Goal: Navigation & Orientation: Find specific page/section

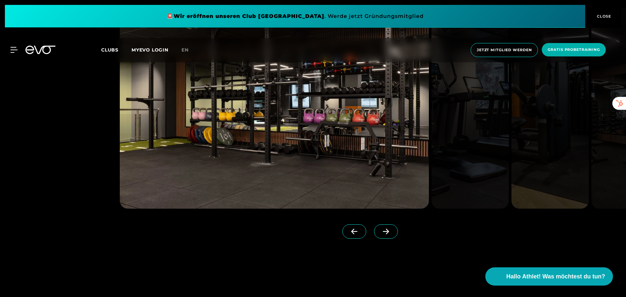
scroll to position [849, 0]
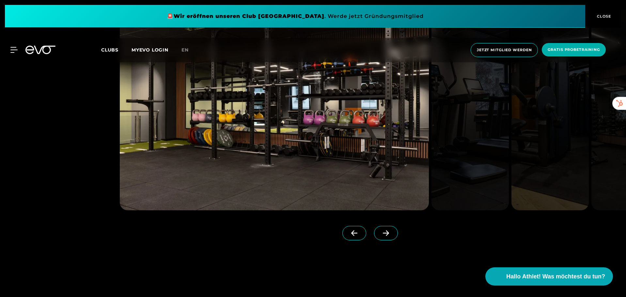
click at [380, 232] on icon at bounding box center [385, 233] width 11 height 6
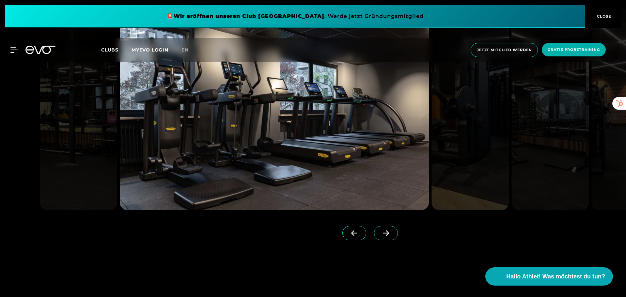
click at [380, 232] on icon at bounding box center [385, 233] width 11 height 6
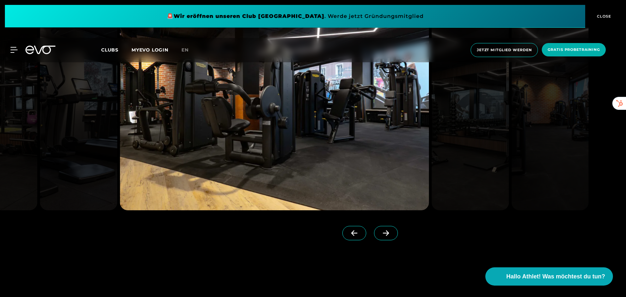
click at [380, 232] on icon at bounding box center [385, 233] width 11 height 6
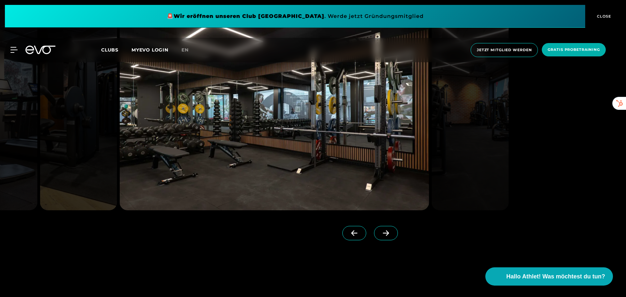
click at [380, 232] on icon at bounding box center [385, 233] width 11 height 6
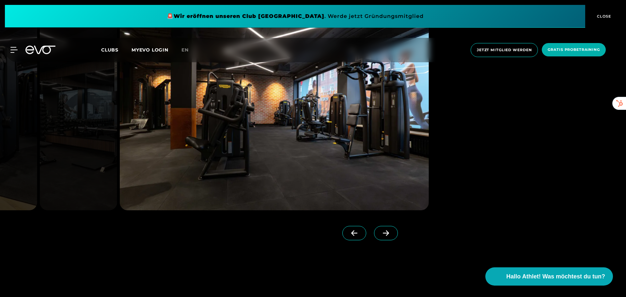
click at [353, 232] on span at bounding box center [354, 233] width 24 height 14
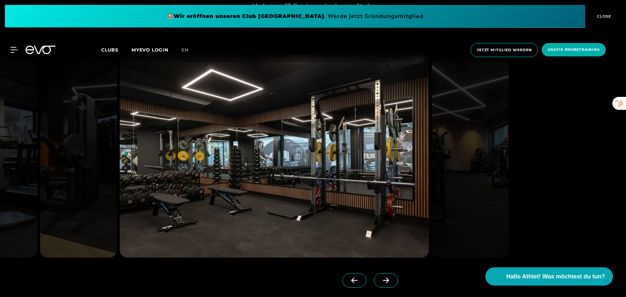
scroll to position [816, 0]
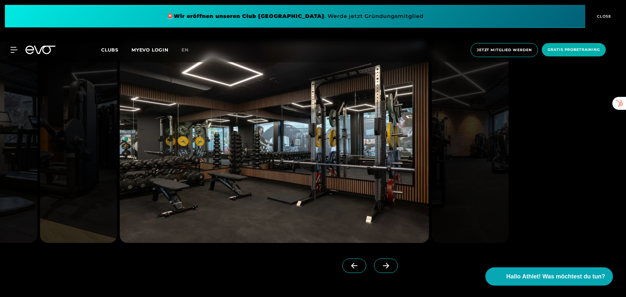
click at [375, 271] on span at bounding box center [386, 266] width 24 height 14
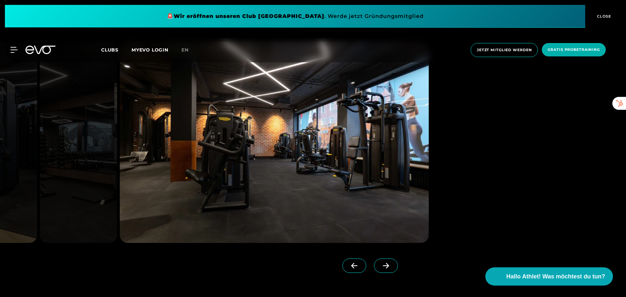
click at [342, 270] on span at bounding box center [354, 266] width 24 height 14
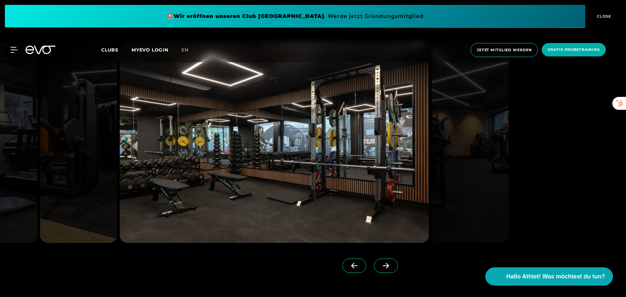
scroll to position [783, 0]
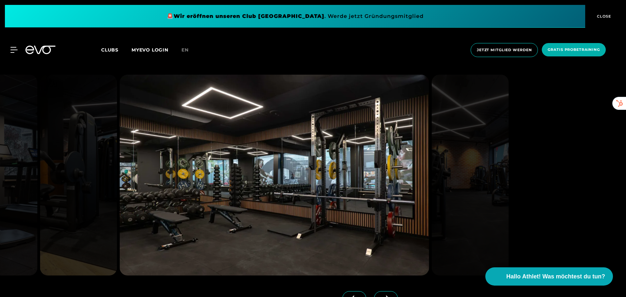
click at [101, 129] on img at bounding box center [78, 175] width 77 height 201
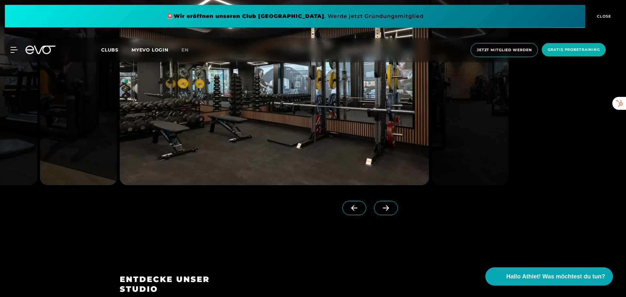
scroll to position [881, 0]
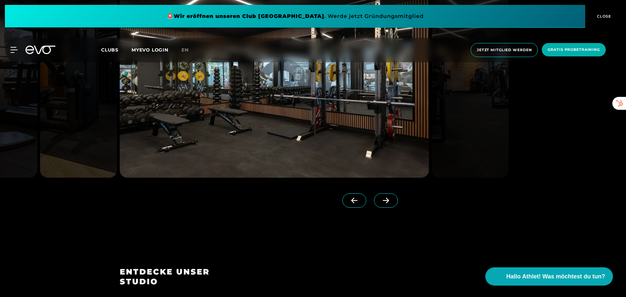
click at [351, 200] on icon at bounding box center [354, 201] width 6 height 6
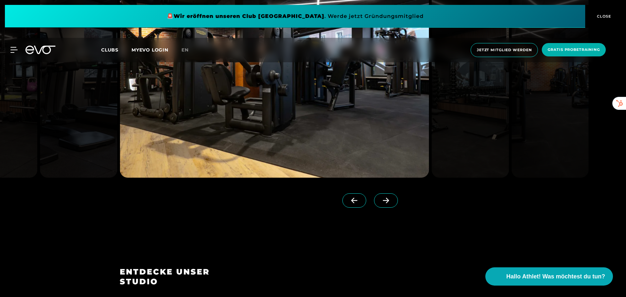
click at [351, 200] on icon at bounding box center [354, 201] width 6 height 6
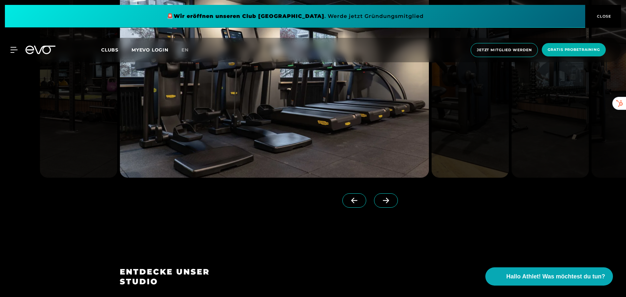
click at [351, 200] on icon at bounding box center [354, 201] width 6 height 6
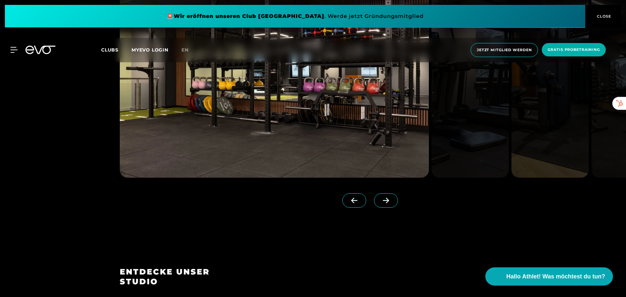
click at [349, 199] on icon at bounding box center [354, 201] width 11 height 6
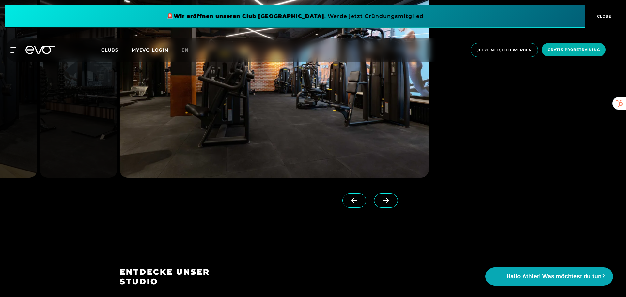
click at [380, 201] on icon at bounding box center [385, 201] width 11 height 6
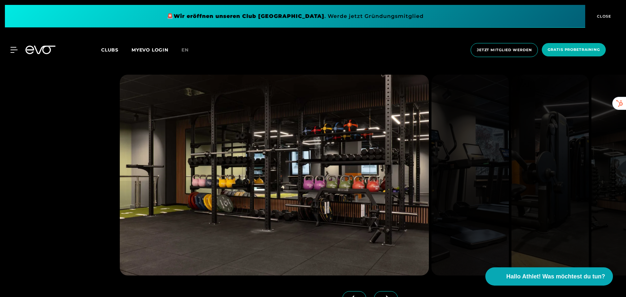
scroll to position [816, 0]
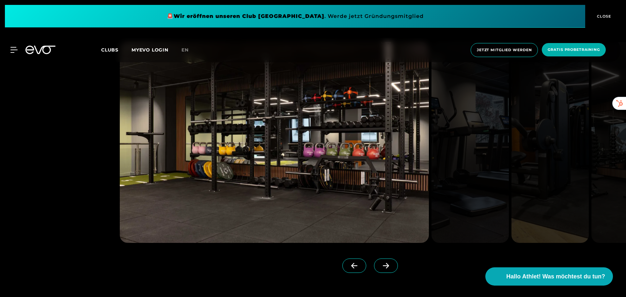
click at [383, 267] on icon at bounding box center [386, 266] width 6 height 6
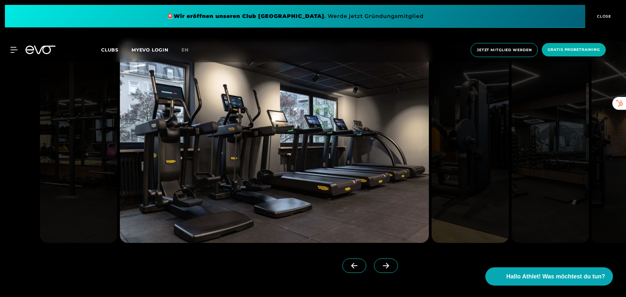
click at [383, 267] on icon at bounding box center [386, 266] width 6 height 6
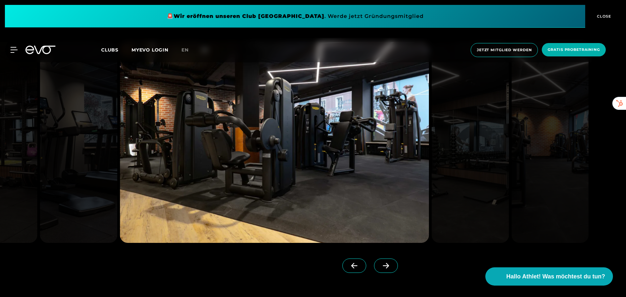
click at [383, 267] on icon at bounding box center [386, 266] width 6 height 6
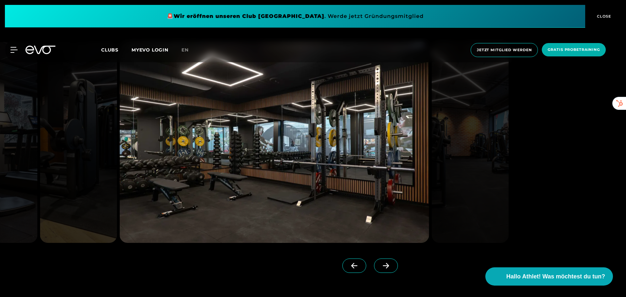
click at [383, 267] on icon at bounding box center [386, 266] width 6 height 6
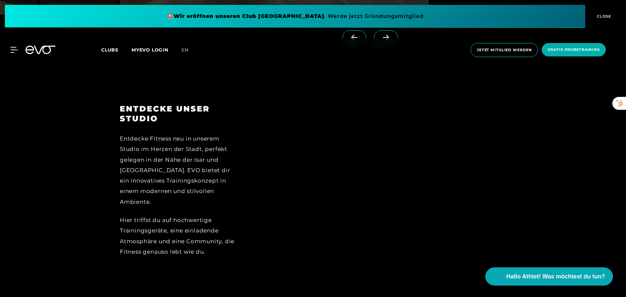
scroll to position [1077, 0]
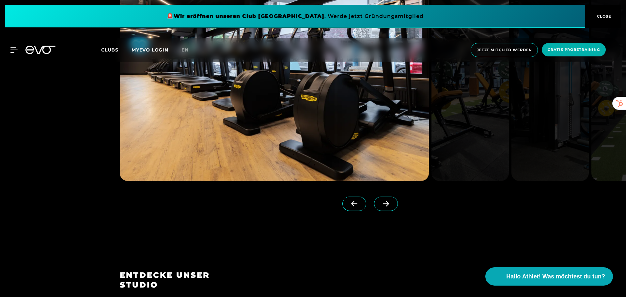
scroll to position [685, 0]
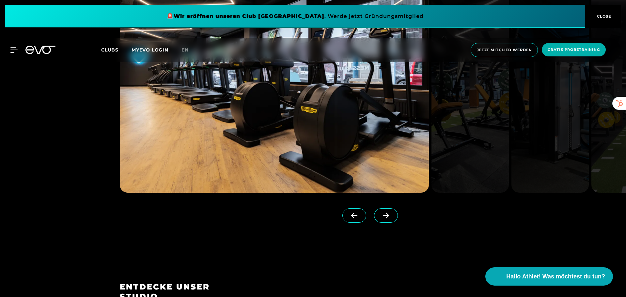
click at [381, 216] on icon at bounding box center [385, 216] width 11 height 6
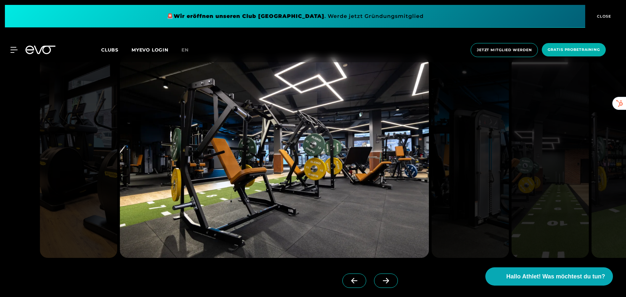
scroll to position [653, 0]
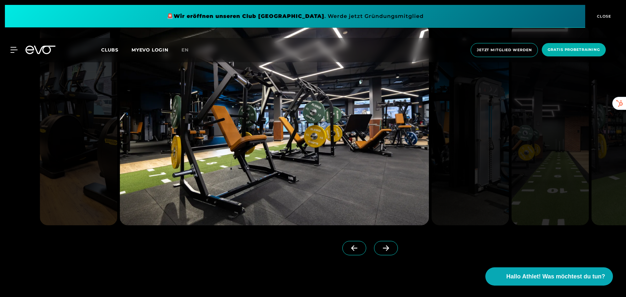
click at [380, 251] on span at bounding box center [386, 248] width 24 height 14
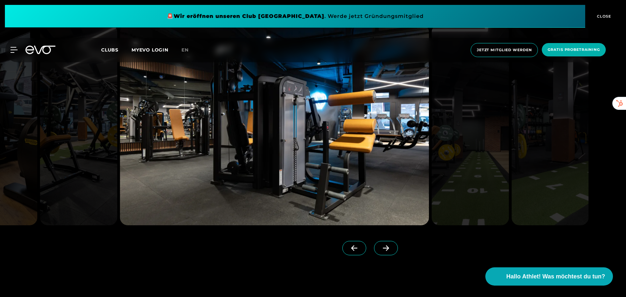
click at [380, 251] on span at bounding box center [386, 248] width 24 height 14
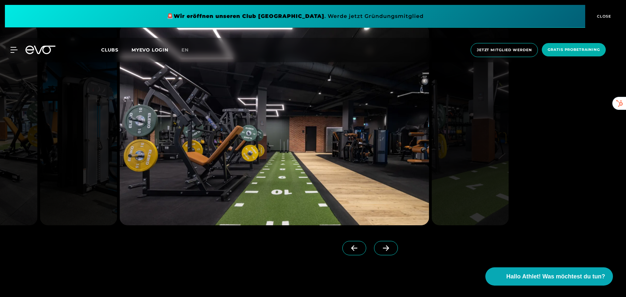
click at [380, 251] on span at bounding box center [386, 248] width 24 height 14
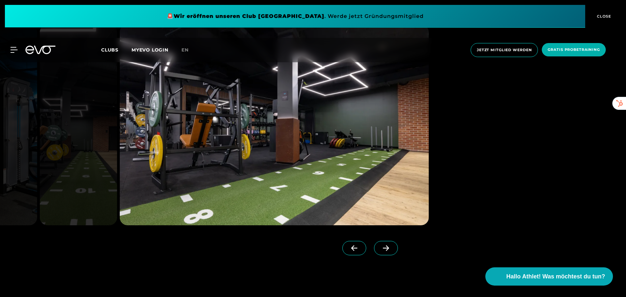
click at [380, 251] on span at bounding box center [386, 248] width 24 height 14
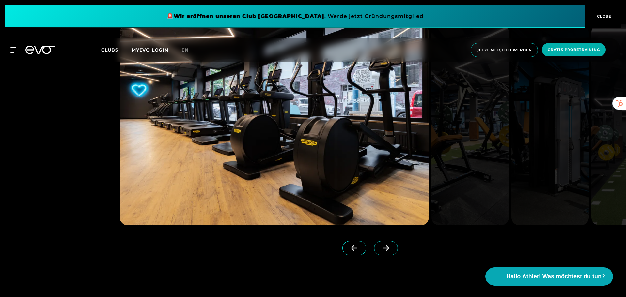
click at [380, 251] on span at bounding box center [386, 248] width 24 height 14
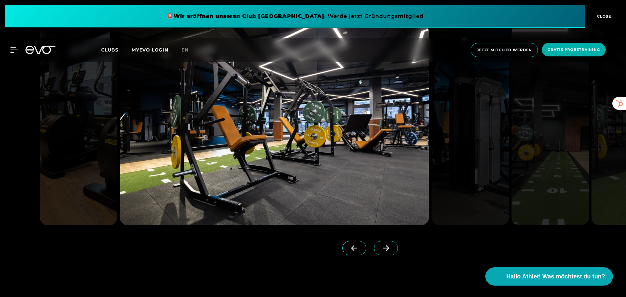
click at [380, 251] on span at bounding box center [386, 248] width 24 height 14
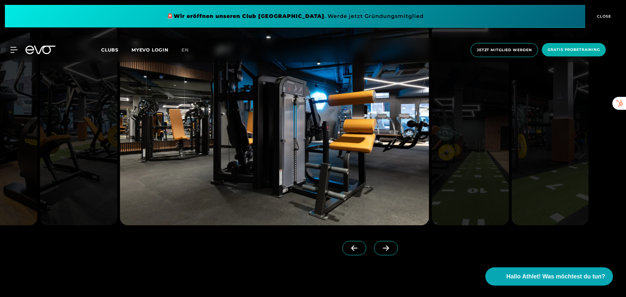
click at [380, 251] on span at bounding box center [386, 248] width 24 height 14
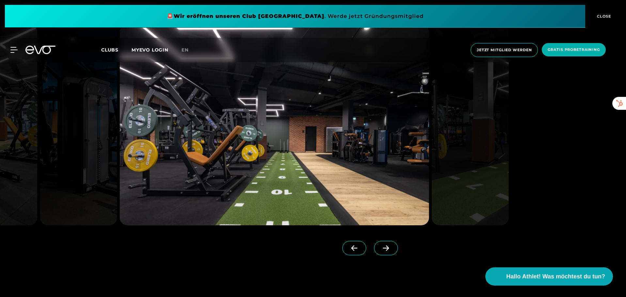
click at [380, 251] on span at bounding box center [386, 248] width 24 height 14
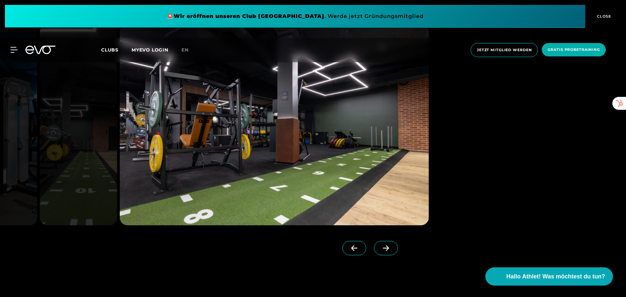
click at [380, 251] on span at bounding box center [386, 248] width 24 height 14
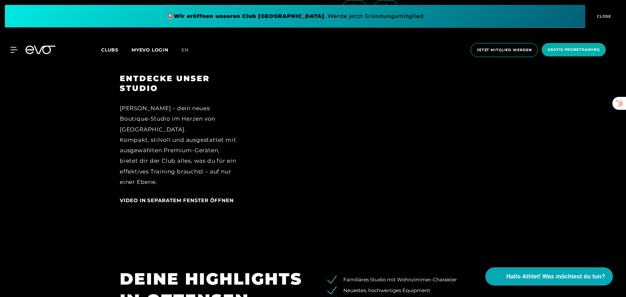
scroll to position [881, 0]
